Goal: Transaction & Acquisition: Purchase product/service

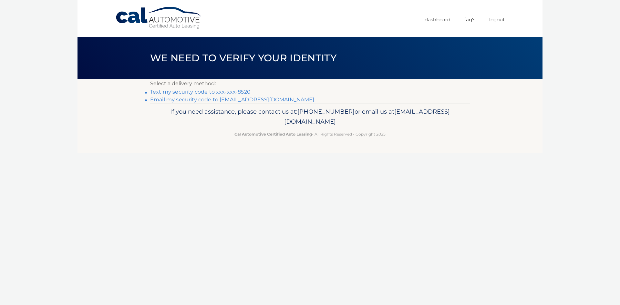
click at [226, 94] on link "Text my security code to xxx-xxx-8520" at bounding box center [200, 92] width 100 height 6
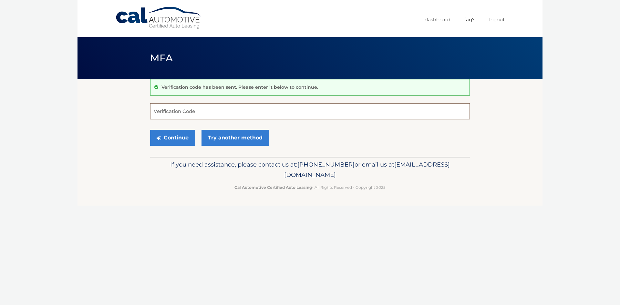
click at [185, 113] on input "Verification Code" at bounding box center [310, 111] width 320 height 16
click at [186, 109] on input "Verification Code" at bounding box center [310, 111] width 320 height 16
type input "722470"
click at [175, 140] on button "Continue" at bounding box center [172, 138] width 45 height 16
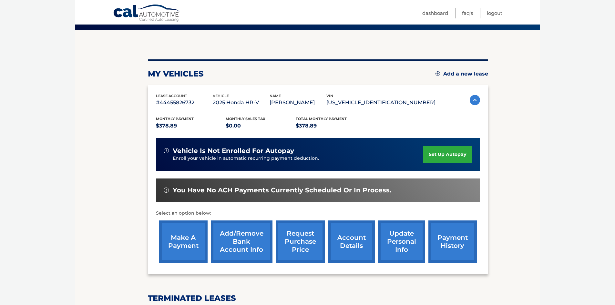
scroll to position [65, 0]
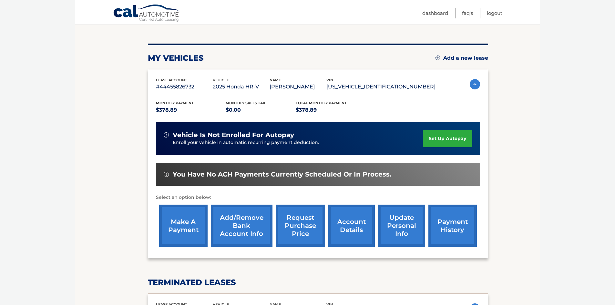
click at [189, 232] on link "make a payment" at bounding box center [183, 226] width 48 height 42
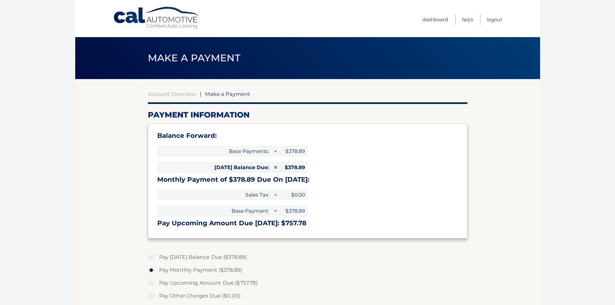
select select "NzAwMjkwNTItOWJiYi00YmZjLWI0Y2MtZjY0ZjQzZmE4ZTQ1"
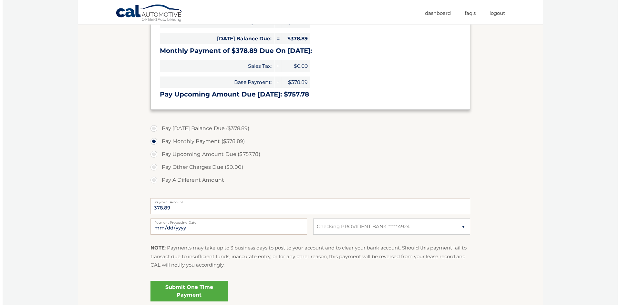
scroll to position [129, 0]
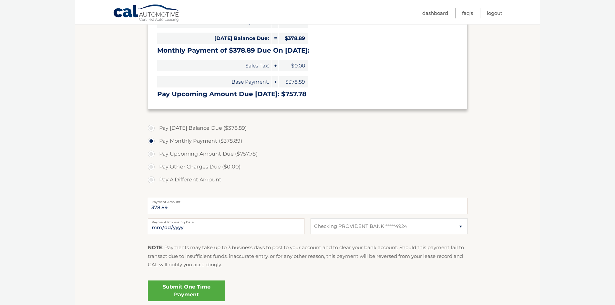
click at [181, 288] on link "Submit One Time Payment" at bounding box center [186, 291] width 77 height 21
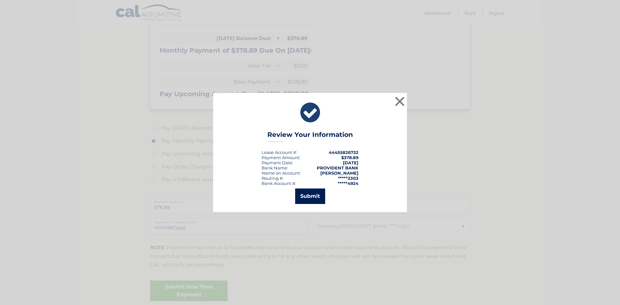
click at [316, 198] on button "Submit" at bounding box center [310, 196] width 30 height 15
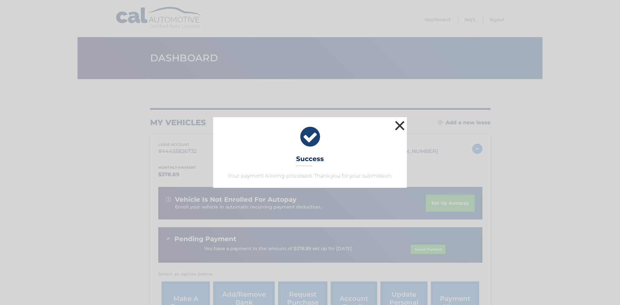
click at [403, 124] on button "×" at bounding box center [399, 125] width 13 height 13
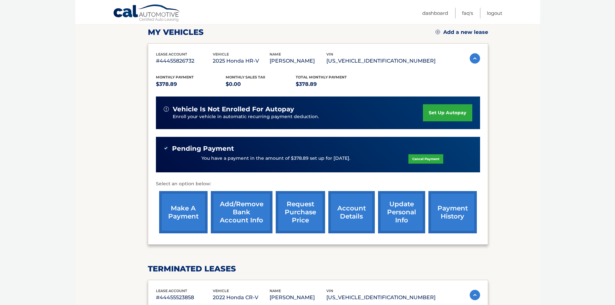
scroll to position [97, 0]
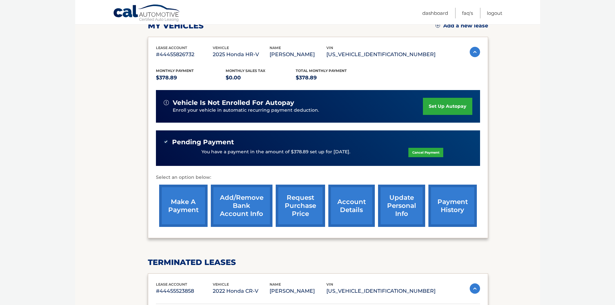
click at [349, 212] on link "account details" at bounding box center [351, 206] width 46 height 42
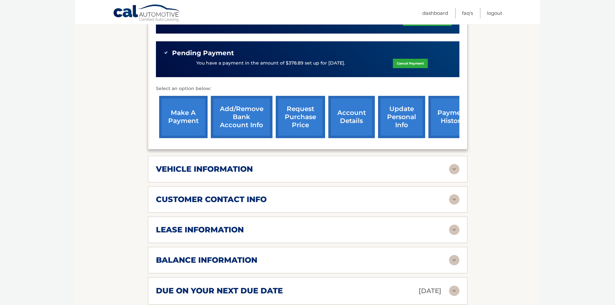
scroll to position [226, 0]
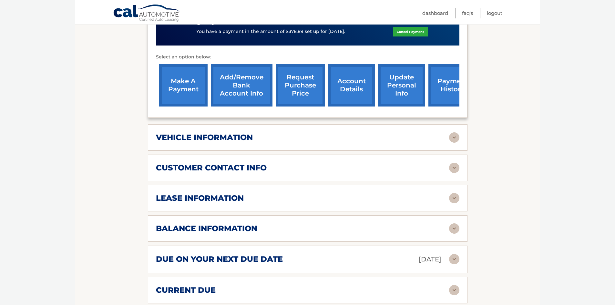
click at [450, 140] on img at bounding box center [454, 137] width 10 height 10
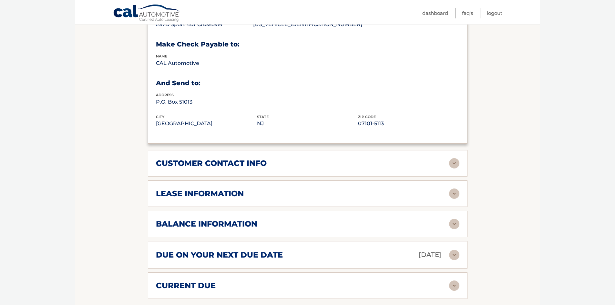
scroll to position [387, 0]
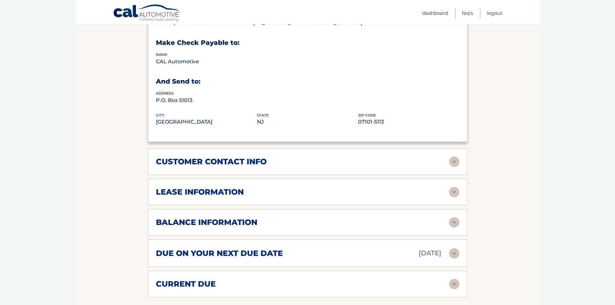
drag, startPoint x: 453, startPoint y: 161, endPoint x: 453, endPoint y: 169, distance: 7.4
click at [453, 161] on img at bounding box center [454, 162] width 10 height 10
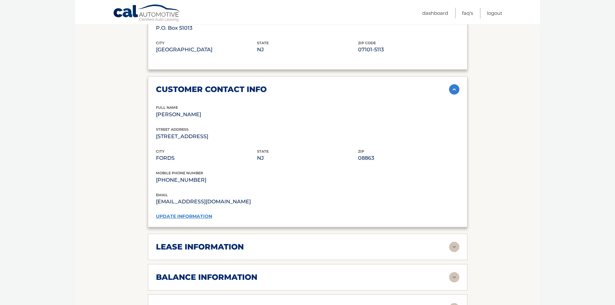
scroll to position [484, 0]
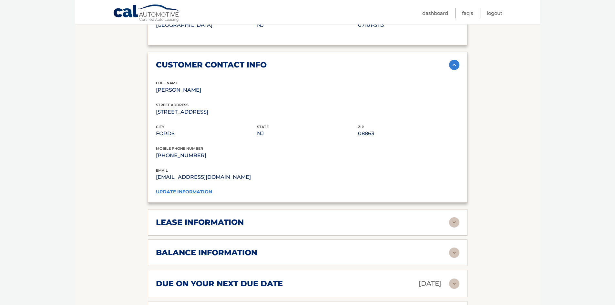
click at [455, 225] on img at bounding box center [454, 222] width 10 height 10
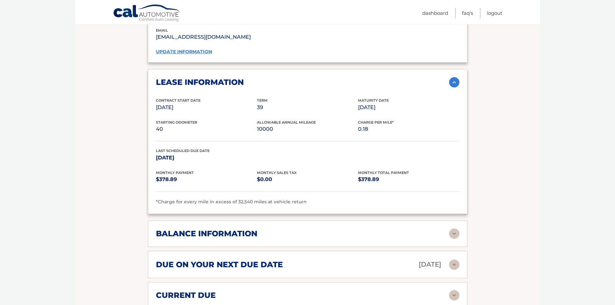
scroll to position [646, 0]
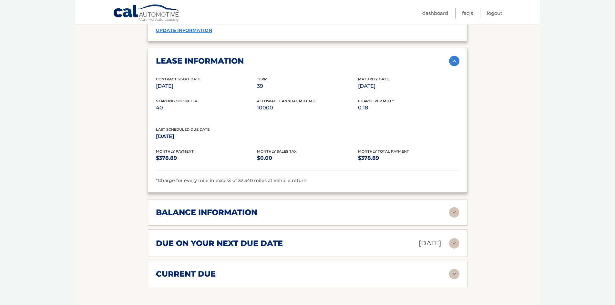
click at [455, 216] on img at bounding box center [454, 212] width 10 height 10
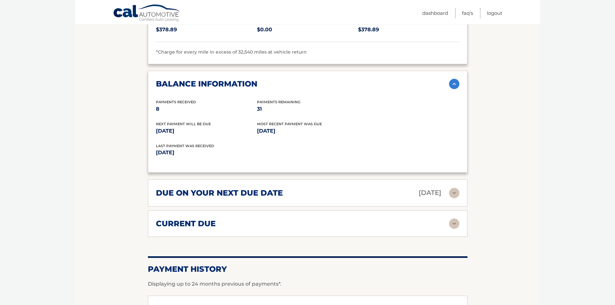
scroll to position [775, 0]
click at [459, 224] on div "current due Late Charges $0.00 Miscelleneous Charges* $0.00 Sales Tax $0.00 pay…" at bounding box center [308, 223] width 320 height 26
click at [457, 225] on img at bounding box center [454, 223] width 10 height 10
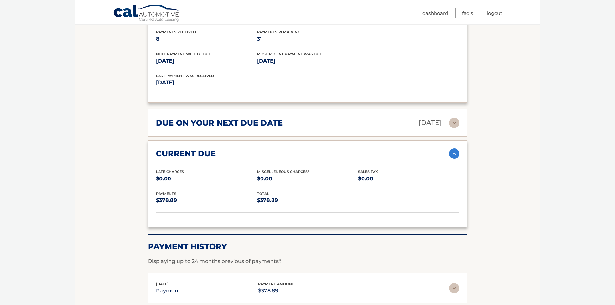
scroll to position [936, 0]
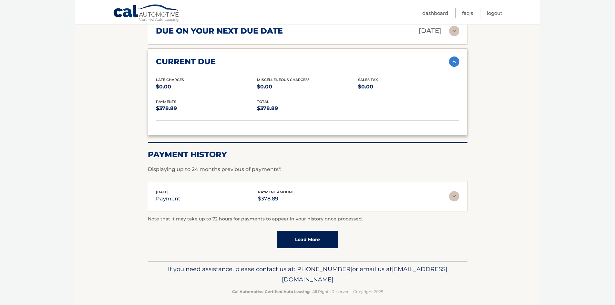
click at [454, 196] on img at bounding box center [454, 196] width 10 height 10
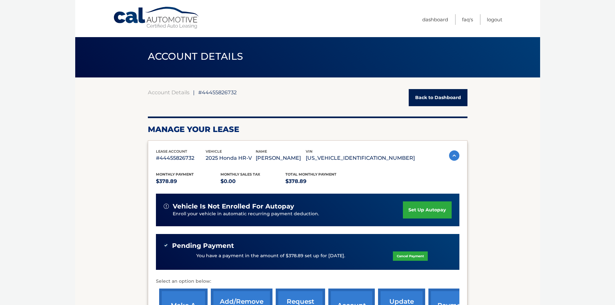
scroll to position [0, 0]
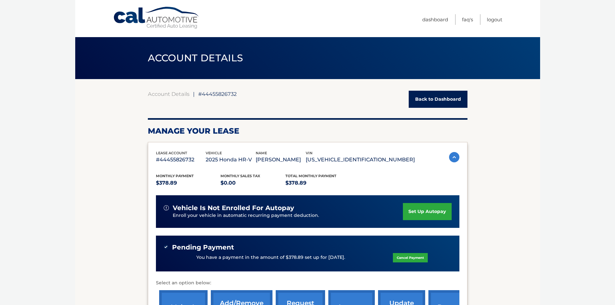
click at [430, 99] on link "Back to Dashboard" at bounding box center [438, 99] width 59 height 17
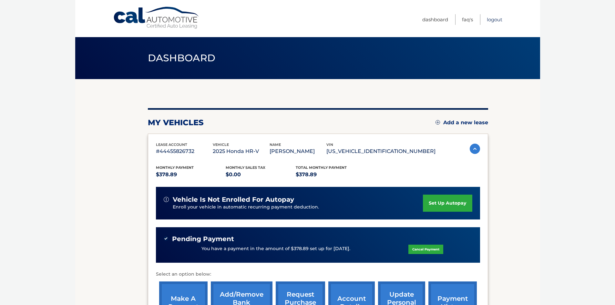
click at [494, 18] on link "Logout" at bounding box center [494, 19] width 15 height 11
